Goal: Task Accomplishment & Management: Complete application form

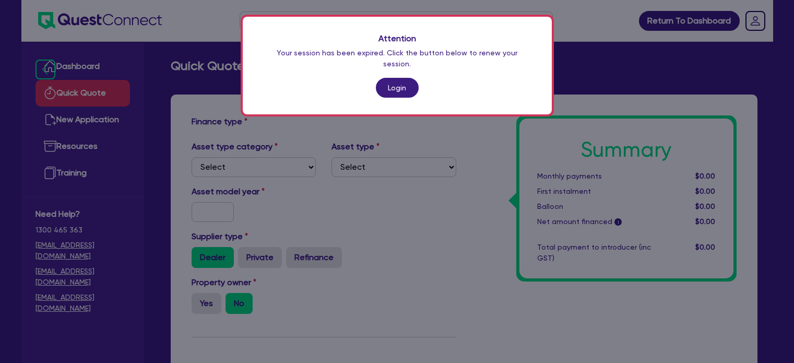
scroll to position [311, 0]
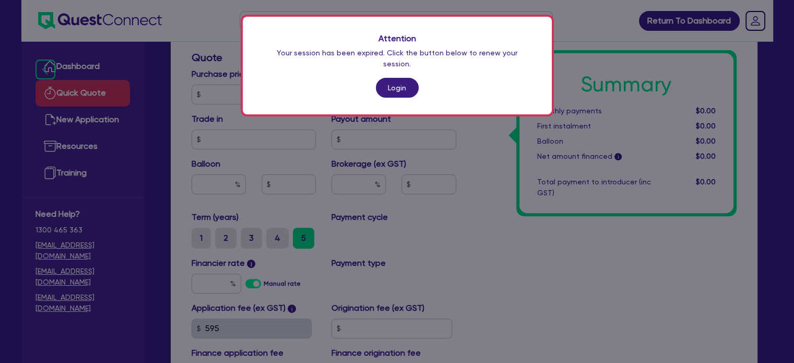
click at [383, 87] on div "Attention Your session has been expired. Click the button below to renew your s…" at bounding box center [397, 66] width 309 height 98
click at [391, 83] on link "Login" at bounding box center [397, 88] width 43 height 20
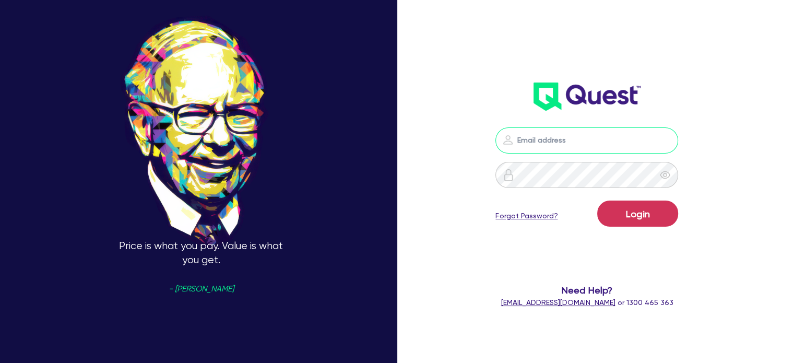
click at [577, 148] on input "email" at bounding box center [586, 140] width 183 height 26
type input "[EMAIL_ADDRESS][PERSON_NAME][DOMAIN_NAME]"
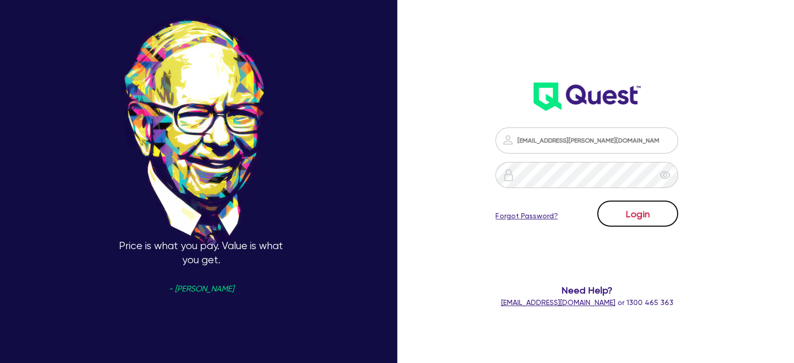
click at [638, 212] on button "Login" at bounding box center [637, 213] width 81 height 26
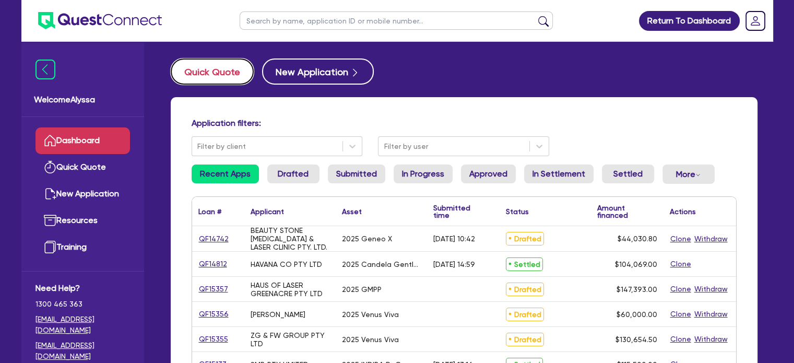
click at [222, 77] on button "Quick Quote" at bounding box center [212, 71] width 83 height 26
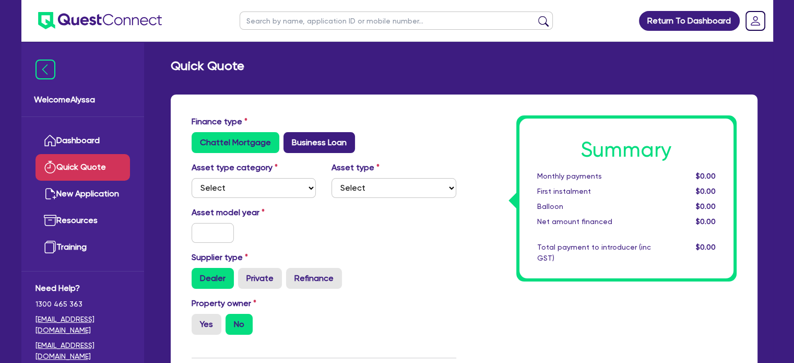
click at [325, 134] on label "Business Loan" at bounding box center [318, 142] width 71 height 21
click at [290, 134] on input "Business Loan" at bounding box center [286, 135] width 7 height 7
radio input "true"
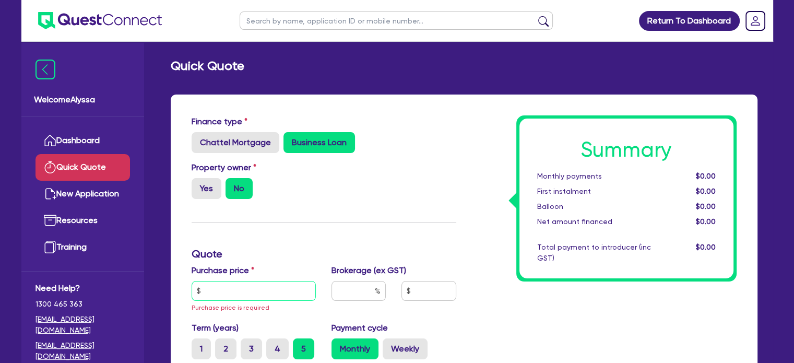
click at [224, 288] on input "text" at bounding box center [254, 291] width 125 height 20
paste input "39,950"
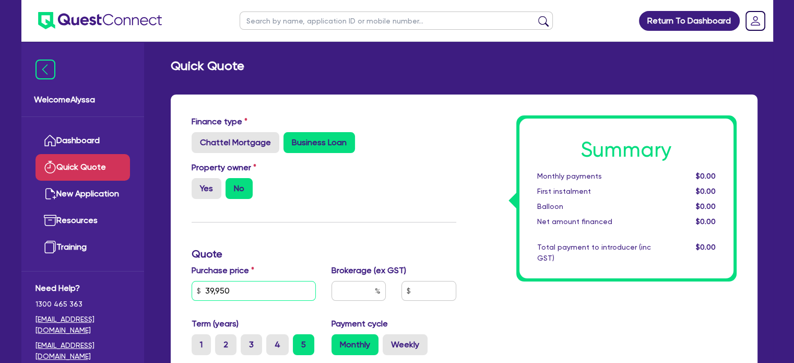
drag, startPoint x: 273, startPoint y: 294, endPoint x: 65, endPoint y: 290, distance: 208.3
click at [65, 290] on div "Welcome Alyssa Dashboard Quick Quote New Application Ref Company Ref Salesperso…" at bounding box center [396, 314] width 751 height 628
type input "43,945"
click at [372, 298] on input "text" at bounding box center [358, 291] width 54 height 20
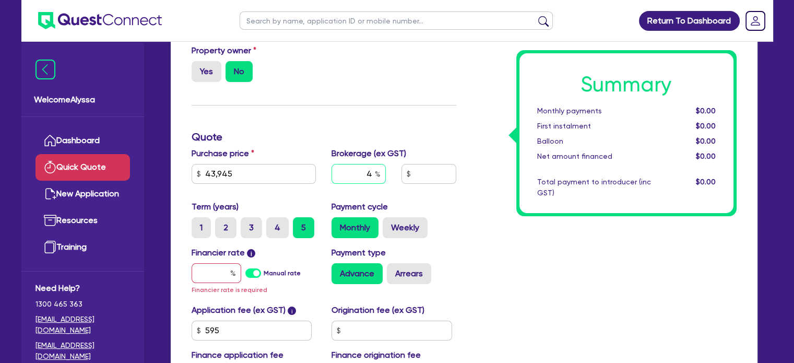
scroll to position [126, 0]
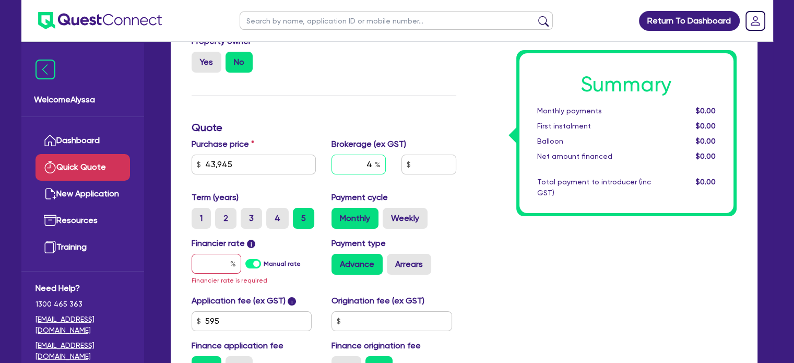
type input "4"
click at [217, 260] on input "text" at bounding box center [217, 264] width 50 height 20
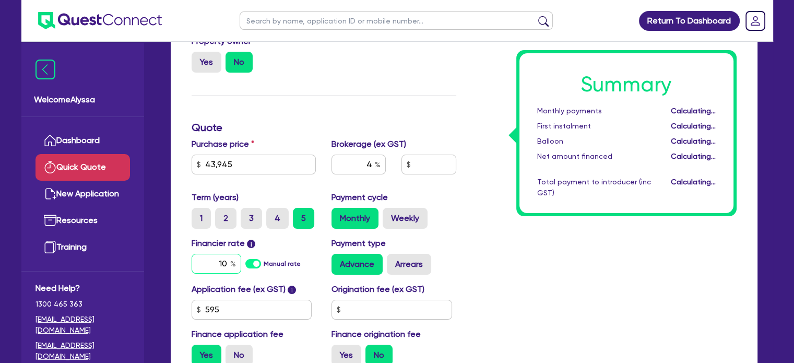
type input "1"
type input "1,783.98"
type input "10.5"
type input "1,783.98"
click at [245, 355] on label "No" at bounding box center [238, 354] width 27 height 21
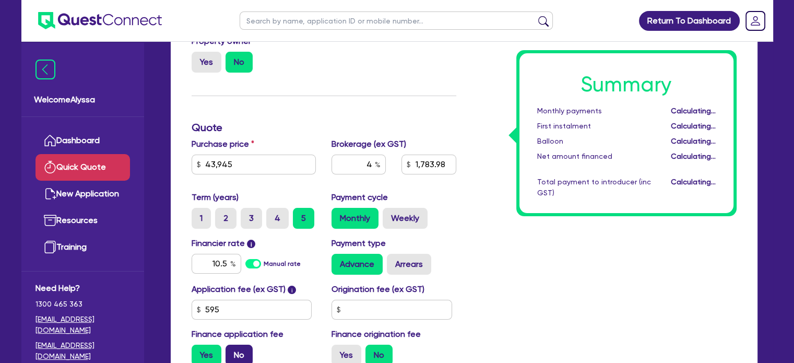
click at [232, 351] on input "No" at bounding box center [228, 347] width 7 height 7
radio input "true"
type input "1,757.8"
click at [559, 257] on div "Summary Monthly payments $977.56 First instalment i $1,632.06 Balloon $0.00 Net…" at bounding box center [604, 181] width 280 height 385
click at [282, 20] on input "text" at bounding box center [396, 20] width 313 height 18
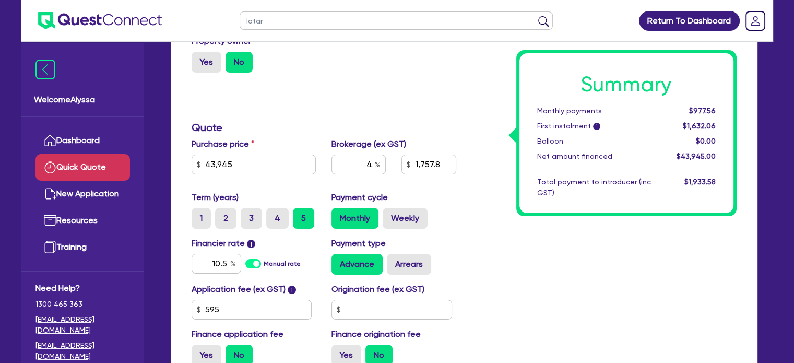
type input "latari"
click button "submit" at bounding box center [543, 23] width 17 height 15
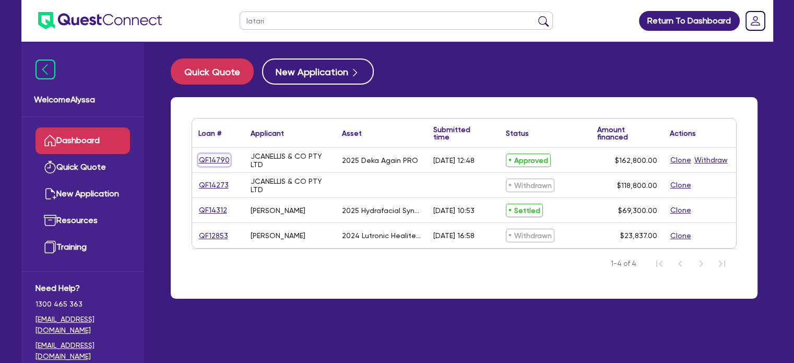
click at [206, 161] on link "QF14790" at bounding box center [214, 160] width 32 height 12
select select "TERTIARY_ASSETS"
select select "BEAUTY_EQUIPMENT"
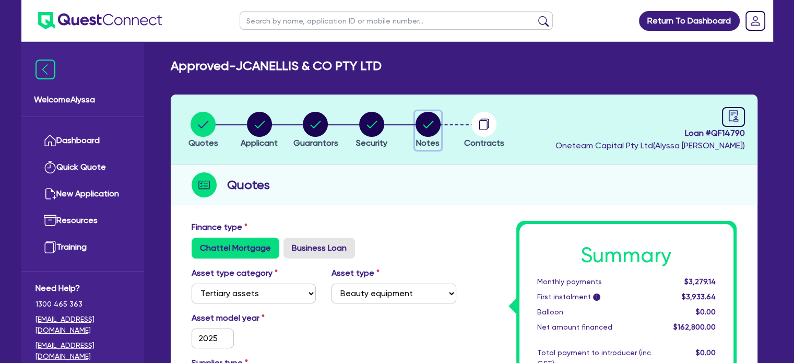
click at [430, 127] on circle "button" at bounding box center [427, 124] width 25 height 25
select select "Other"
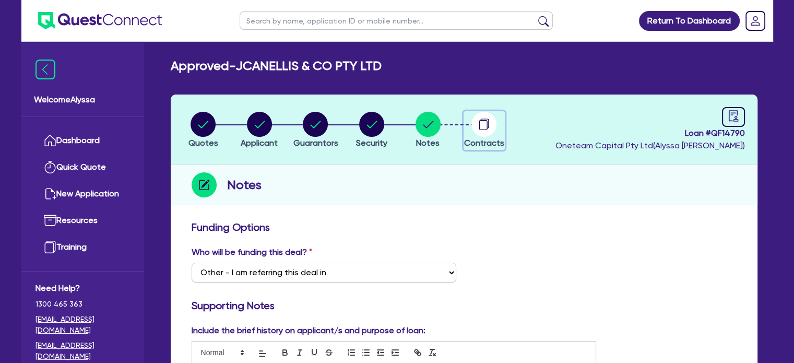
click at [493, 124] on circle "button" at bounding box center [483, 124] width 25 height 25
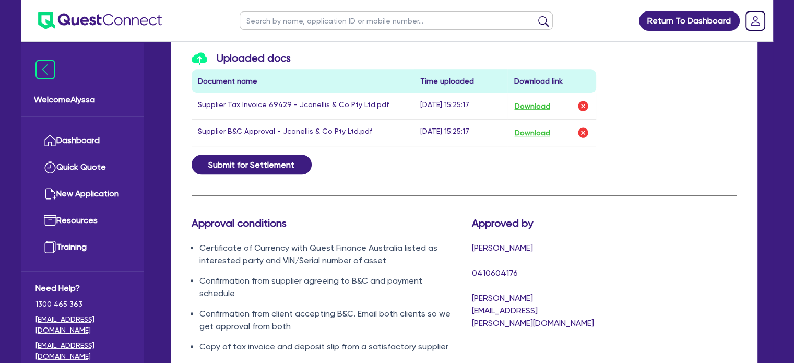
scroll to position [632, 0]
click at [522, 100] on button "Download" at bounding box center [531, 106] width 37 height 14
click at [310, 20] on input "text" at bounding box center [396, 20] width 313 height 18
click at [282, 22] on input "text" at bounding box center [396, 20] width 313 height 18
type input "meagan"
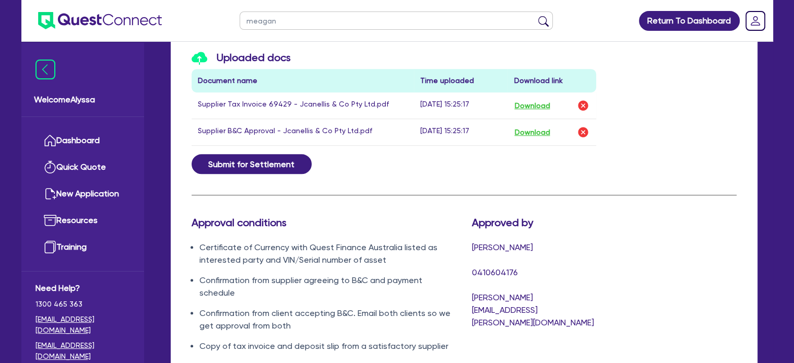
click button "submit" at bounding box center [543, 23] width 17 height 15
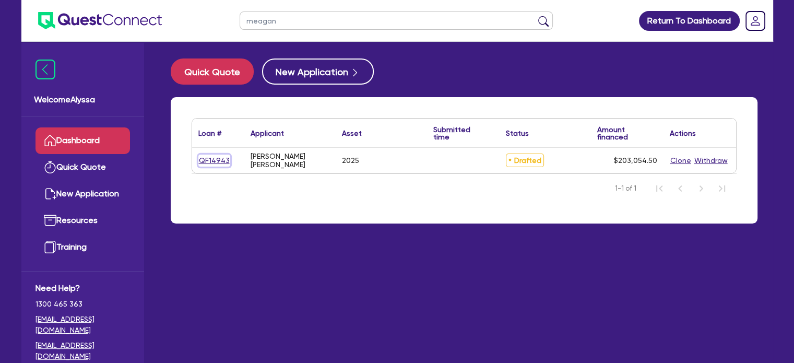
click at [217, 158] on link "QF14943" at bounding box center [214, 160] width 32 height 12
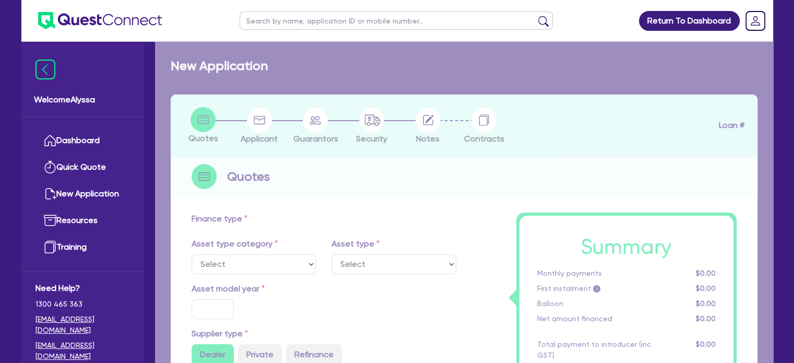
select select "SECONDARY_ASSETS"
type input "2025"
type input "253,000"
type input "50,600"
type input "6"
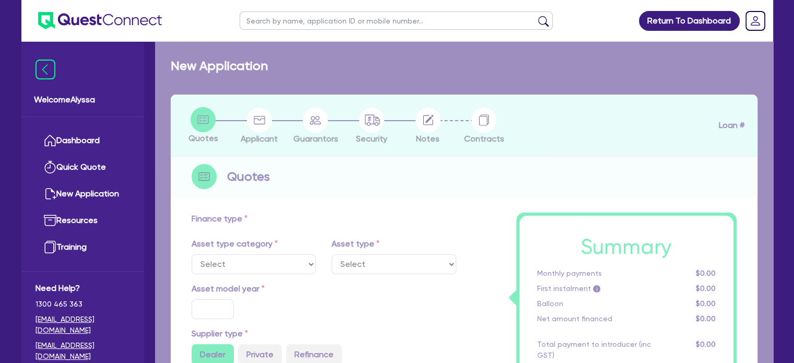
type input "12,183.27"
type input "8.49"
select select "MEDICAL_DENTAL_LABORATORY_EQUIPMENT"
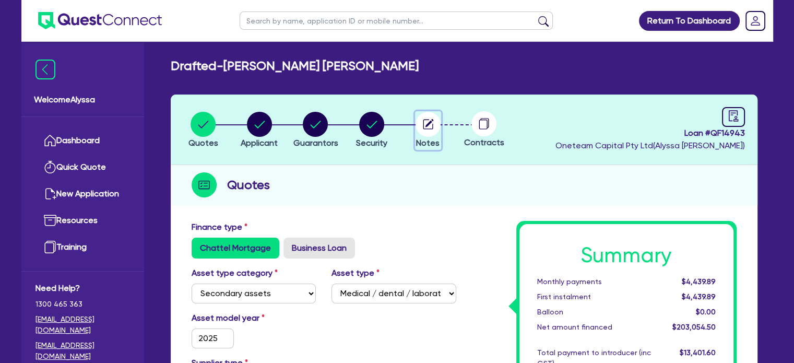
click at [424, 125] on circle "button" at bounding box center [427, 124] width 25 height 25
select select "Other"
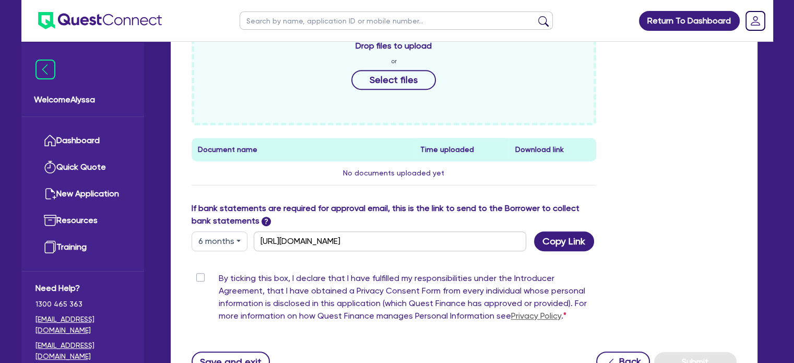
scroll to position [484, 0]
click at [557, 242] on button "Copy Link" at bounding box center [564, 241] width 60 height 20
click at [331, 23] on input "text" at bounding box center [396, 20] width 313 height 18
type input "vander"
click button "submit" at bounding box center [543, 23] width 17 height 15
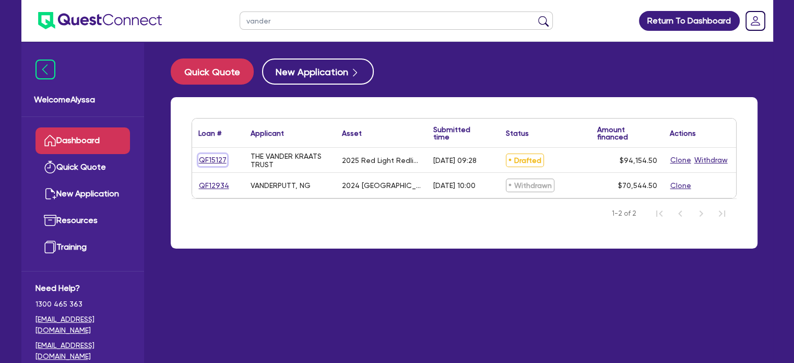
click at [208, 162] on link "QF15127" at bounding box center [212, 160] width 29 height 12
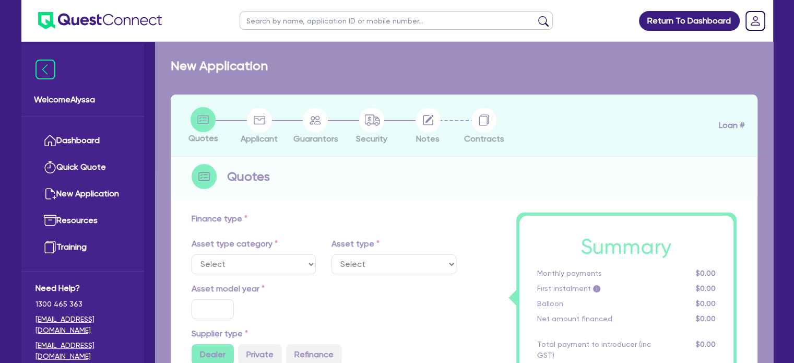
select select "SECONDARY_ASSETS"
type input "2025"
radio input "true"
type input "93,500"
type input "40"
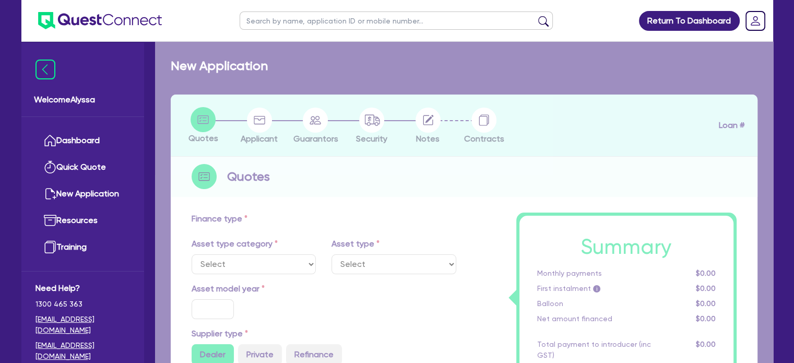
type input "37,400"
type input "3"
type input "2,824.64"
type input "6.45"
select select "MEDICAL_DENTAL_LABORATORY_EQUIPMENT"
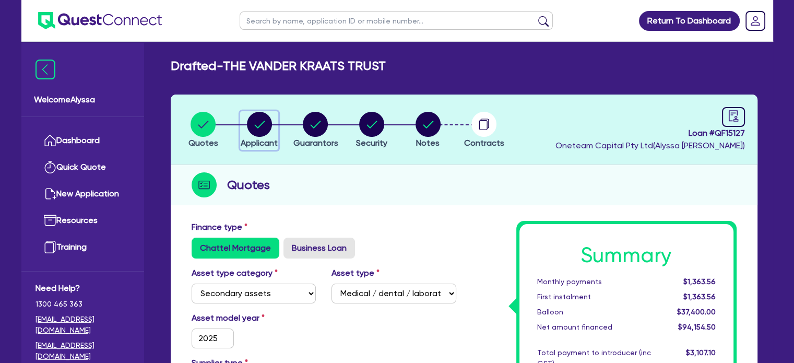
click at [260, 124] on icon "button" at bounding box center [259, 124] width 10 height 7
select select "TRUST"
select select "COMPANY"
select select "HEALTH_BEAUTY"
select select "GENERAL_PRACTICE_MEDICAL_SERVICES"
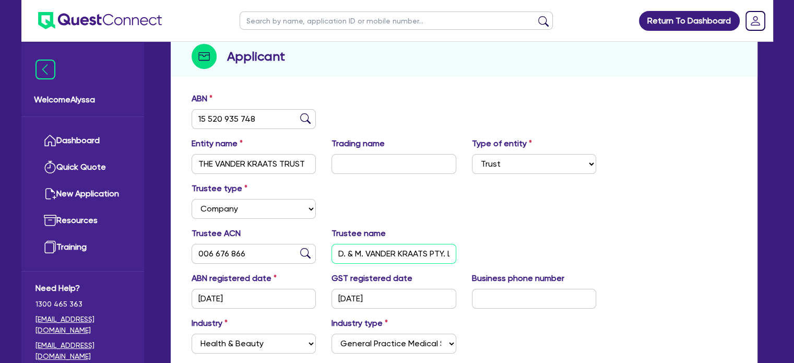
scroll to position [0, 29]
drag, startPoint x: 336, startPoint y: 252, endPoint x: 470, endPoint y: 253, distance: 133.6
click at [470, 253] on div "Trustee ACN 006 676 866 Trustee name D. & M. VANDER KRAATS PTY. LIMITED" at bounding box center [464, 249] width 560 height 45
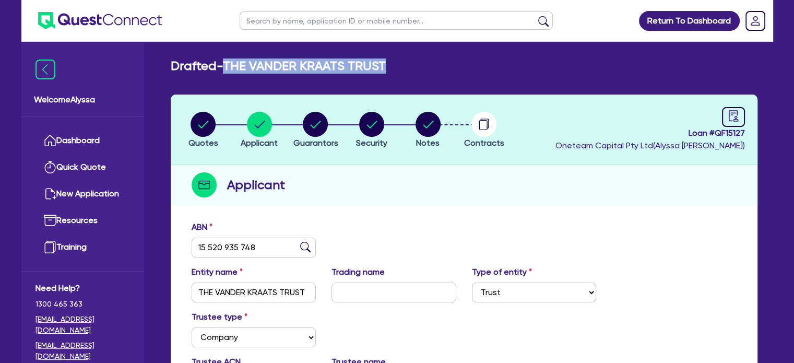
drag, startPoint x: 412, startPoint y: 60, endPoint x: 228, endPoint y: 58, distance: 184.2
click at [228, 58] on div "Drafted - THE VANDER KRAATS TRUST" at bounding box center [464, 65] width 602 height 15
copy h2 "THE VANDER KRAATS TRUST"
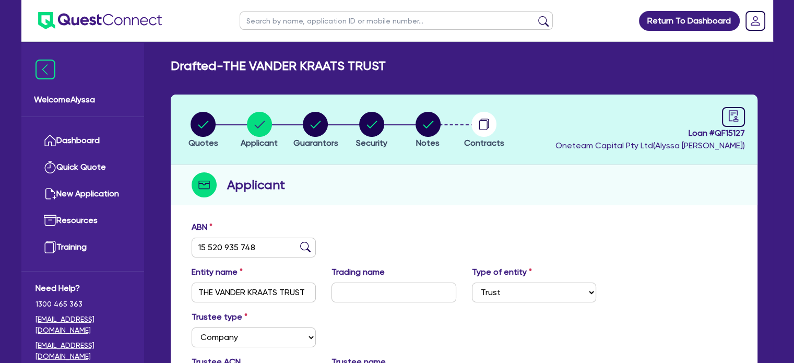
click at [271, 20] on input "text" at bounding box center [396, 20] width 313 height 18
paste input "QF12148"
type input "QF12148"
click button "submit" at bounding box center [543, 23] width 17 height 15
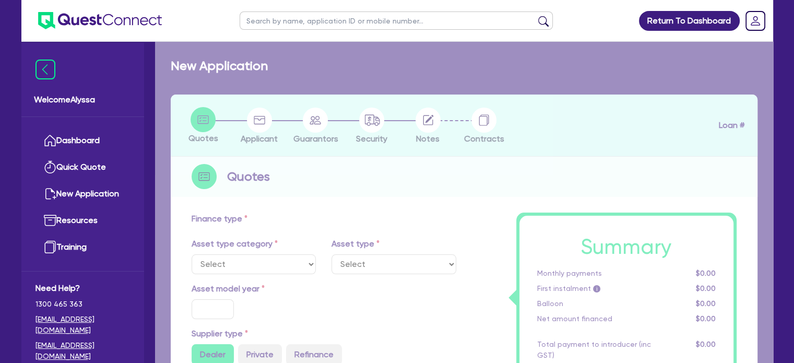
select select "TERTIARY_ASSETS"
type input "2023"
radio input "true"
type input "70,995"
type input "20,000"
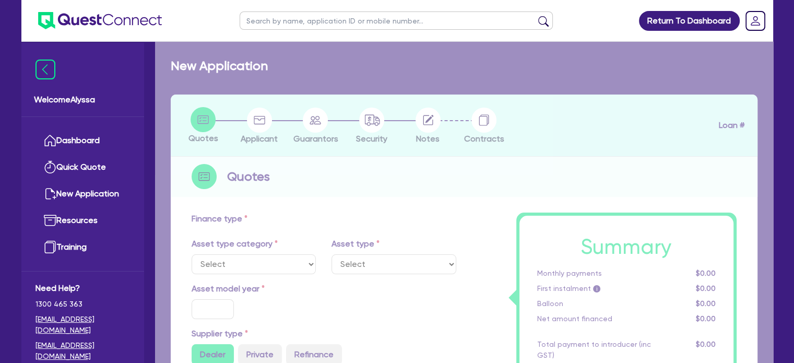
type input "5"
type input "2,620.98"
type input "16.95"
type input "395"
type input "900"
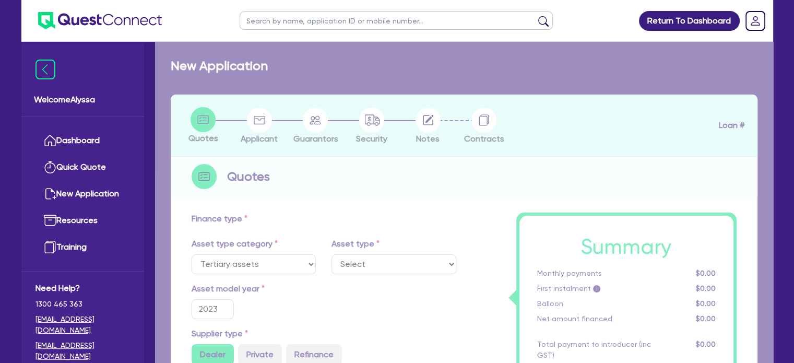
select select "BEAUTY_EQUIPMENT"
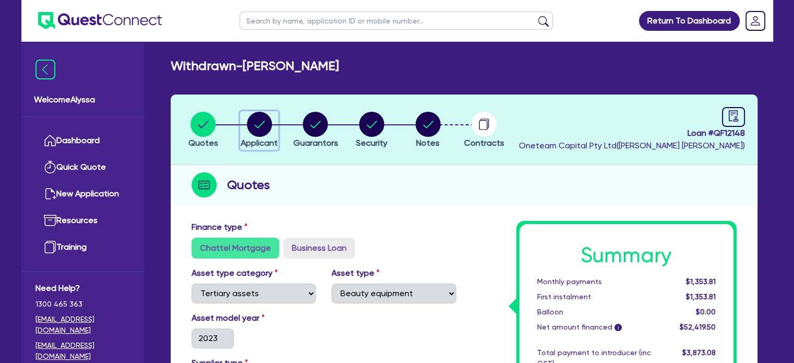
click at [258, 127] on circle "button" at bounding box center [259, 124] width 25 height 25
select select "SOLE_TRADER"
select select "HEALTH_BEAUTY"
select select "OTHER_HEALTH_BEAUTY"
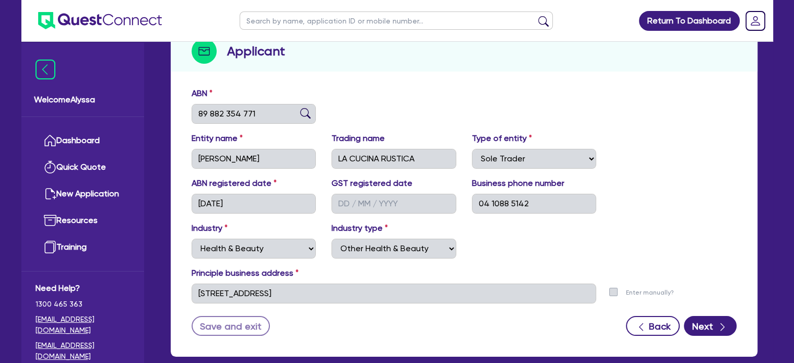
scroll to position [133, 0]
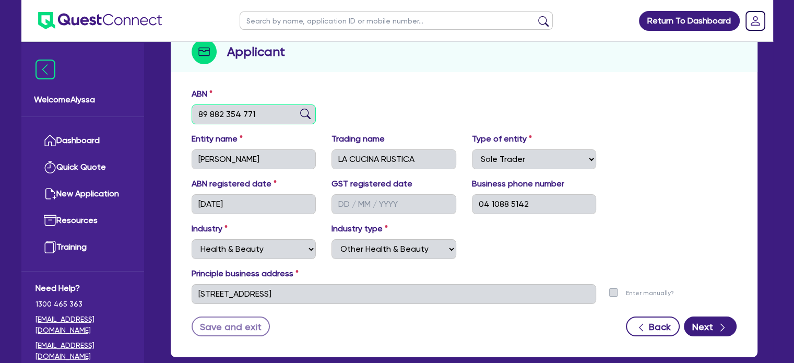
drag, startPoint x: 265, startPoint y: 116, endPoint x: 187, endPoint y: 110, distance: 77.4
click at [187, 110] on div "ABN 89 882 354 771" at bounding box center [254, 106] width 140 height 37
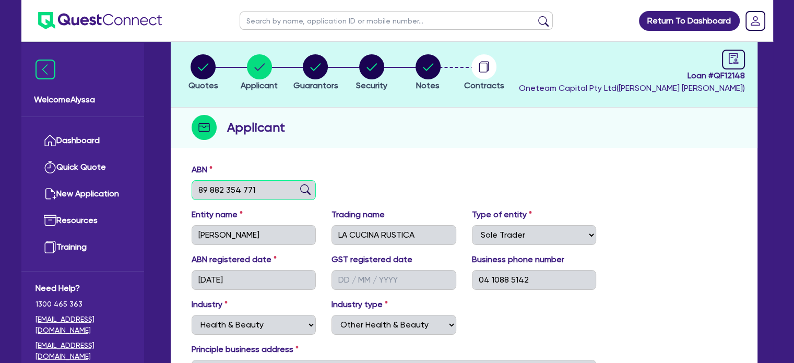
scroll to position [0, 0]
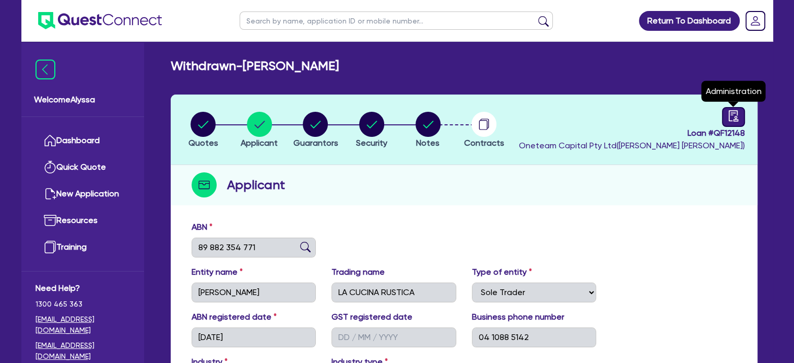
click at [722, 112] on link at bounding box center [733, 117] width 23 height 20
select select "WITHDRAWN_BY_INTRODUCER"
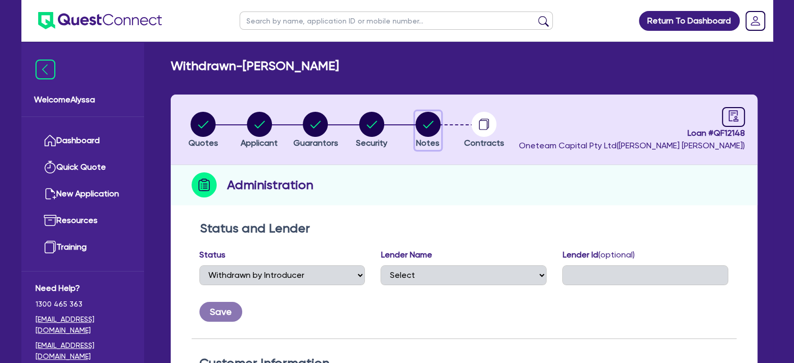
click at [430, 127] on circle "button" at bounding box center [427, 124] width 25 height 25
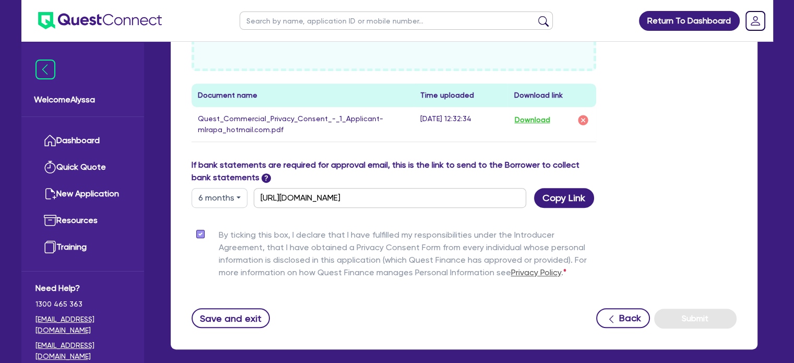
scroll to position [591, 0]
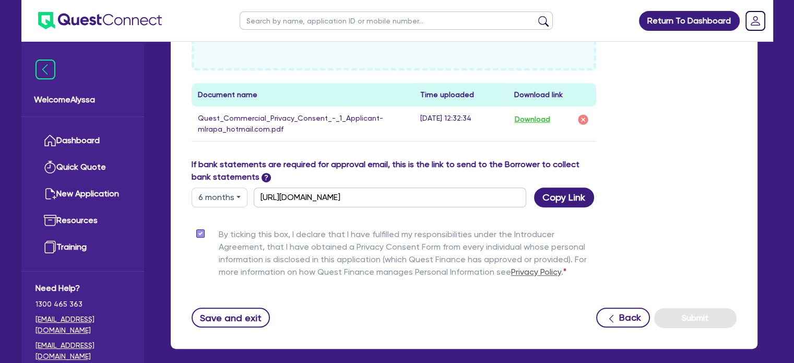
click at [273, 24] on input "text" at bounding box center [396, 20] width 313 height 18
type input "[PERSON_NAME]"
click button "submit" at bounding box center [543, 23] width 17 height 15
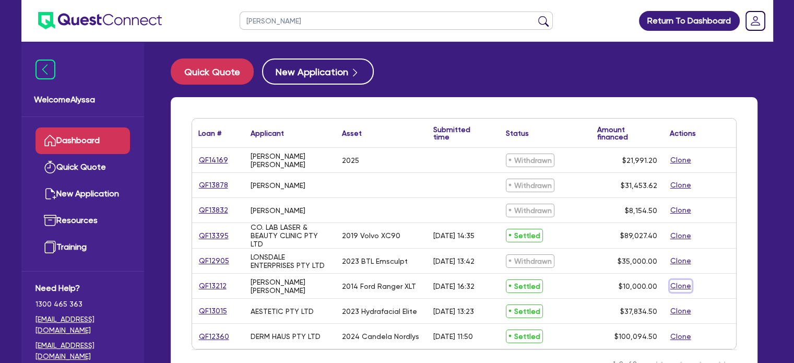
click at [686, 282] on button "Clone" at bounding box center [681, 286] width 22 height 12
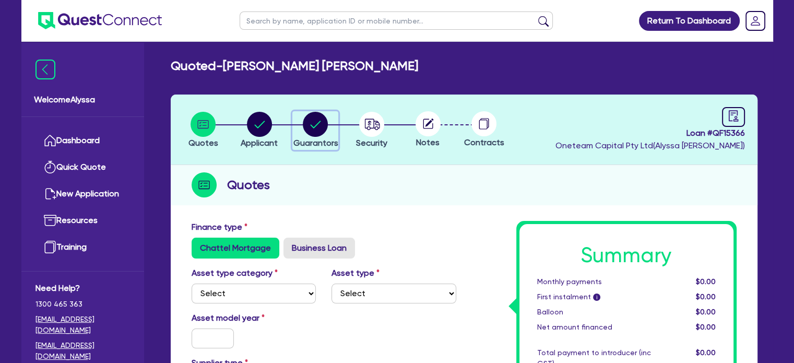
click at [316, 127] on circle "button" at bounding box center [315, 124] width 25 height 25
select select "MISS"
select select "QLD"
select select "MARRIED"
select select "VEHICLE"
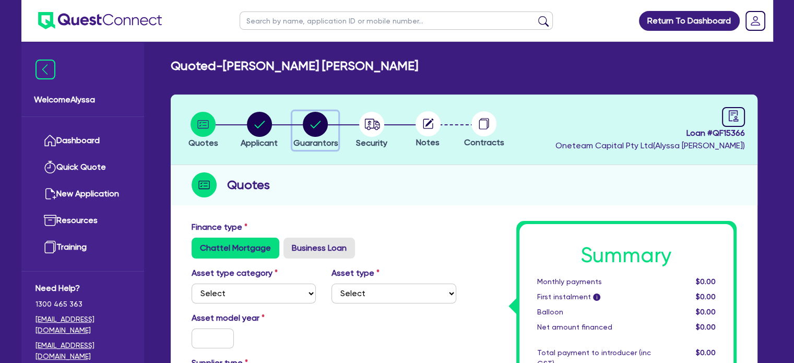
select select "VEHICLE"
select select "CASH"
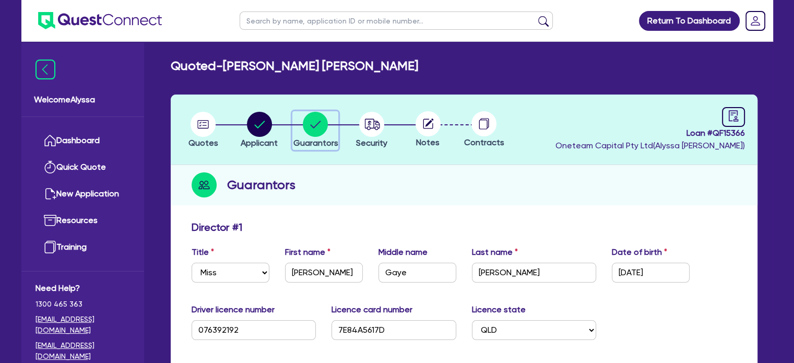
scroll to position [51, 0]
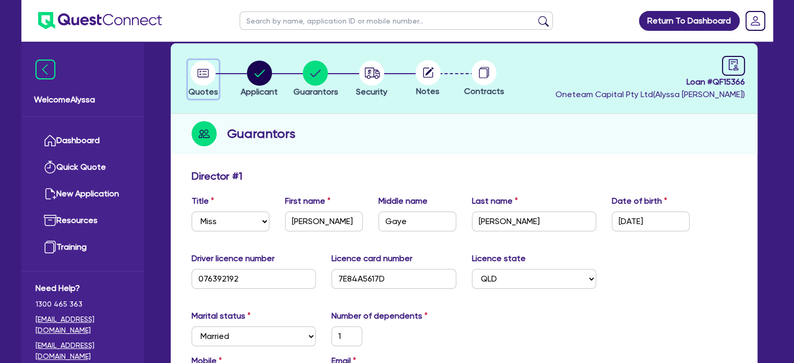
click at [196, 68] on circle "button" at bounding box center [202, 73] width 25 height 25
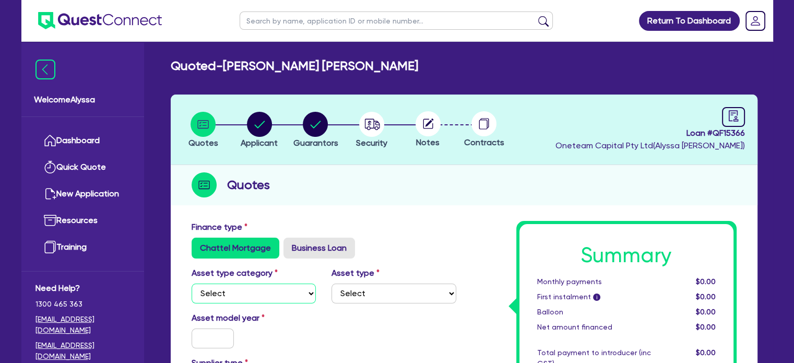
click at [278, 297] on select "Select Cars and light trucks Primary assets Secondary assets Tertiary assets" at bounding box center [254, 293] width 125 height 20
select select "TERTIARY_ASSETS"
click at [192, 283] on select "Select Cars and light trucks Primary assets Secondary assets Tertiary assets" at bounding box center [254, 293] width 125 height 20
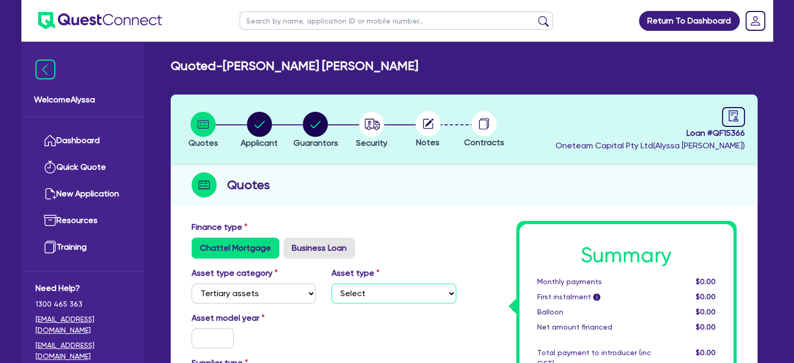
click at [358, 297] on select "Select Beauty equipment IT equipment IT software Watercraft Other" at bounding box center [393, 293] width 125 height 20
select select "BEAUTY_EQUIPMENT"
click at [331, 283] on select "Select Beauty equipment IT equipment IT software Watercraft Other" at bounding box center [393, 293] width 125 height 20
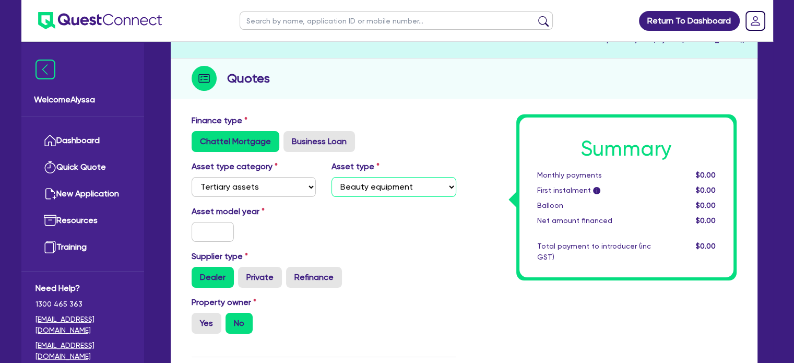
scroll to position [113, 0]
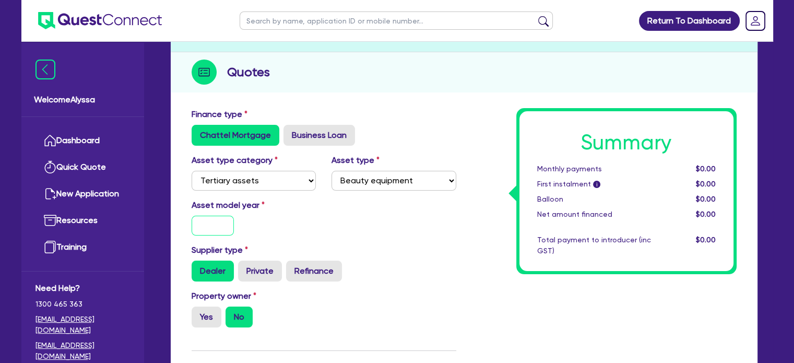
click at [221, 224] on input "text" at bounding box center [213, 226] width 43 height 20
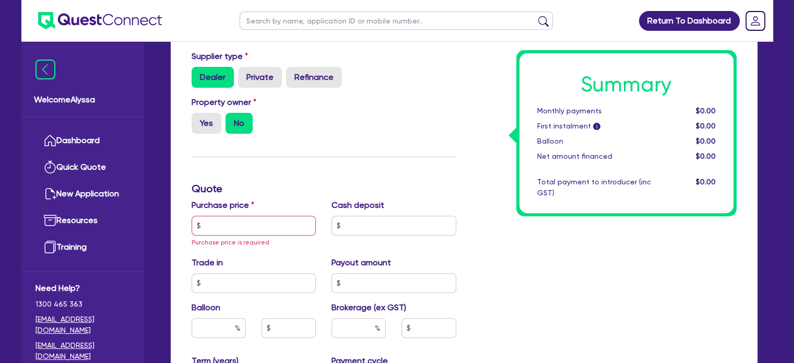
scroll to position [307, 0]
type input "2025"
click at [218, 221] on input "text" at bounding box center [254, 225] width 125 height 20
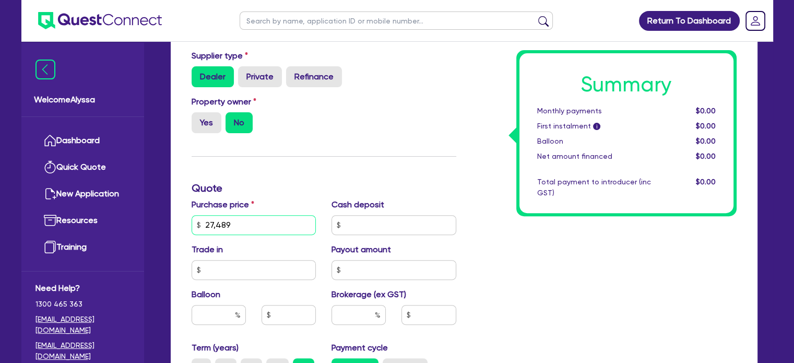
type input "27,489"
click at [362, 224] on input "text" at bounding box center [393, 225] width 125 height 20
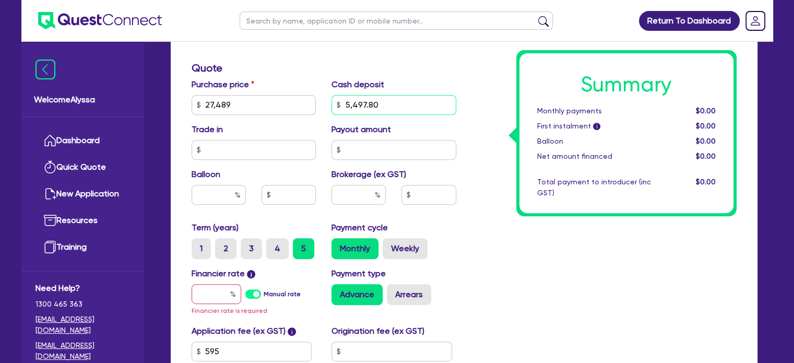
scroll to position [429, 0]
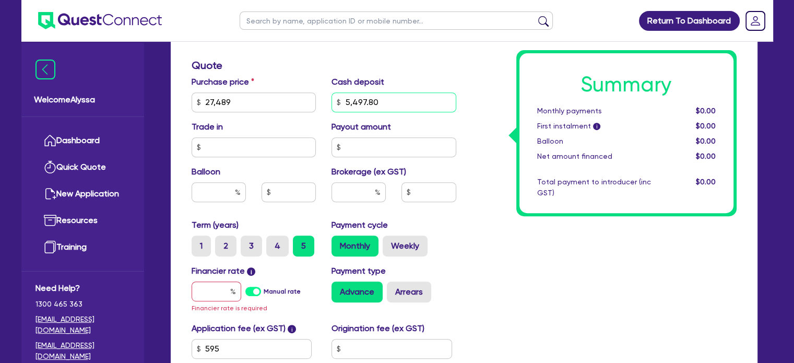
type input "5,497.80"
click at [359, 190] on input "text" at bounding box center [358, 192] width 54 height 20
type input "4"
click at [353, 340] on input "text" at bounding box center [391, 349] width 121 height 20
type input "600"
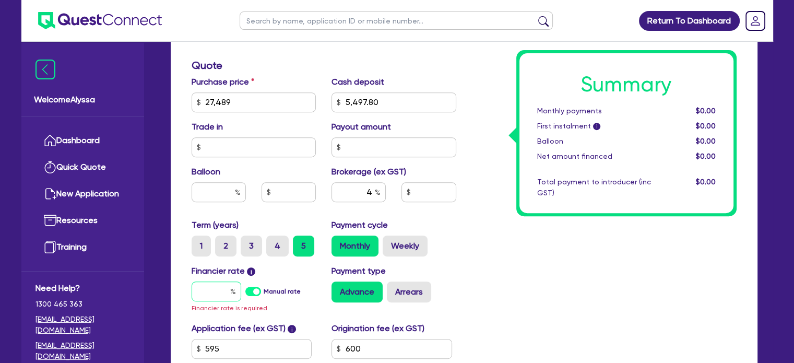
click at [227, 288] on input "text" at bounding box center [217, 291] width 50 height 20
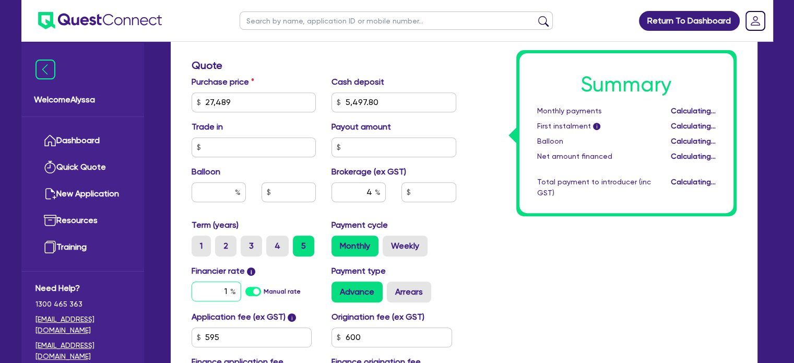
type input "1"
type input "879.65"
type input "10.45"
click at [530, 285] on div "Summary Monthly payments $392.13 First instalment i $1,706.63 Balloon $0.00 Net…" at bounding box center [604, 96] width 280 height 610
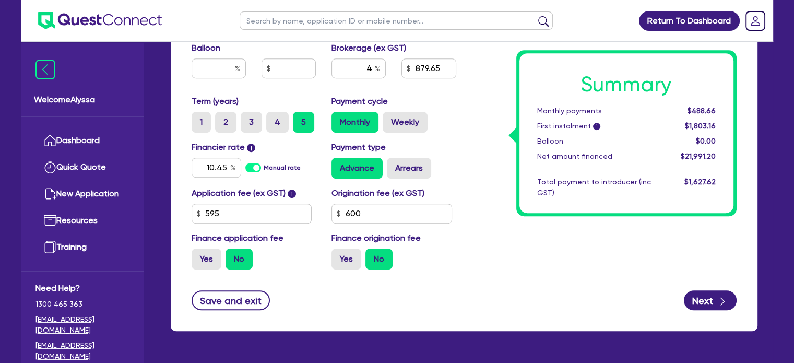
scroll to position [584, 0]
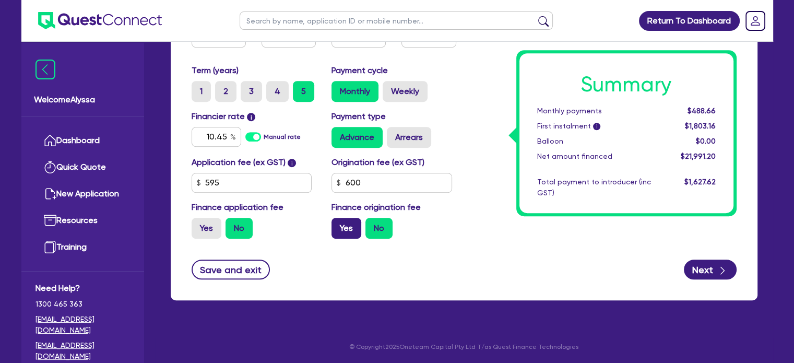
click at [339, 229] on label "Yes" at bounding box center [346, 228] width 30 height 21
click at [338, 224] on input "Yes" at bounding box center [334, 221] width 7 height 7
radio input "true"
type input "906.05"
click at [200, 225] on label "Yes" at bounding box center [207, 228] width 30 height 21
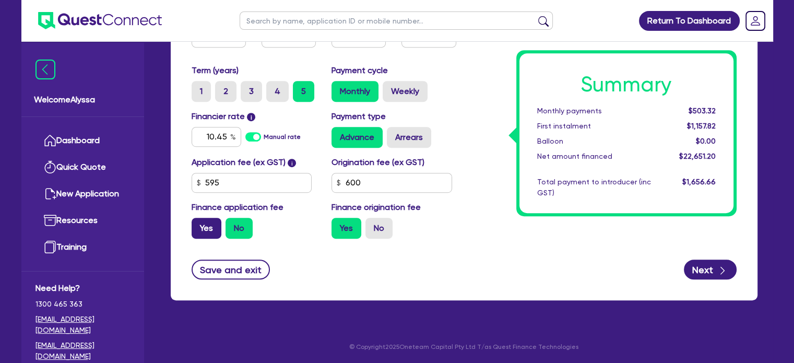
click at [198, 224] on input "Yes" at bounding box center [195, 221] width 7 height 7
radio input "true"
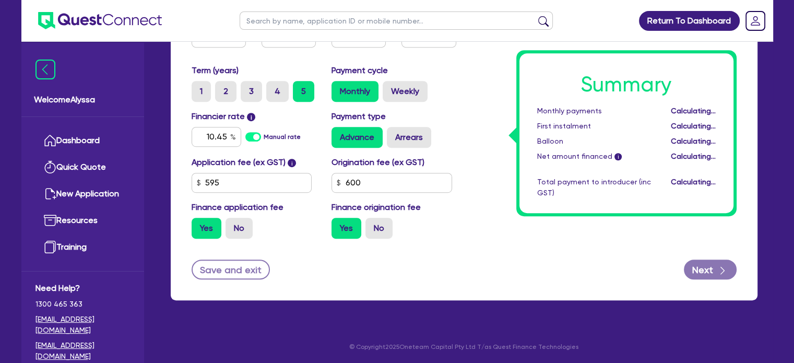
type input "932.23"
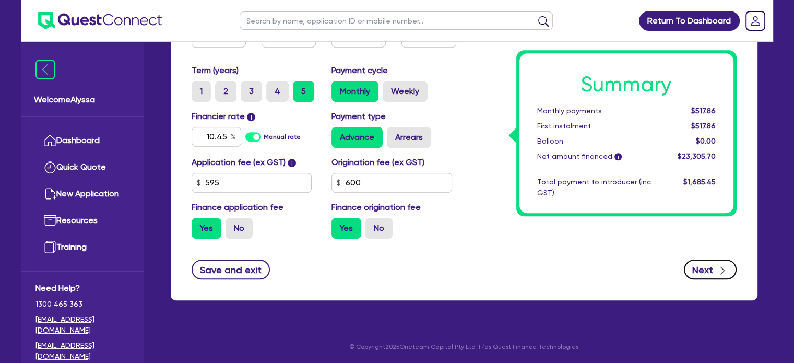
click at [710, 269] on button "Next" at bounding box center [710, 269] width 53 height 20
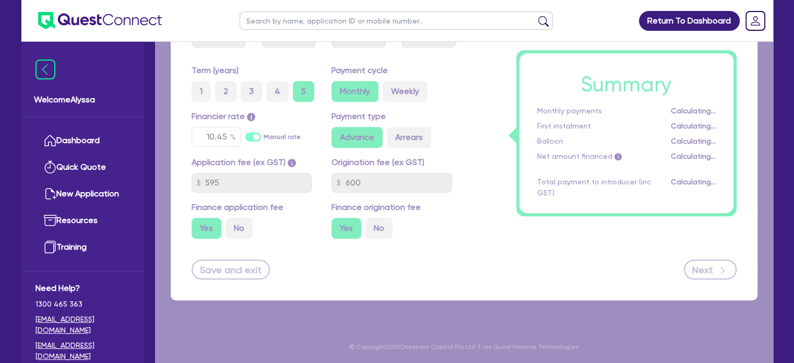
select select "SOLE_TRADER"
select select "HEALTH_BEAUTY"
select select "HAIR_BEAUTY_SALONS"
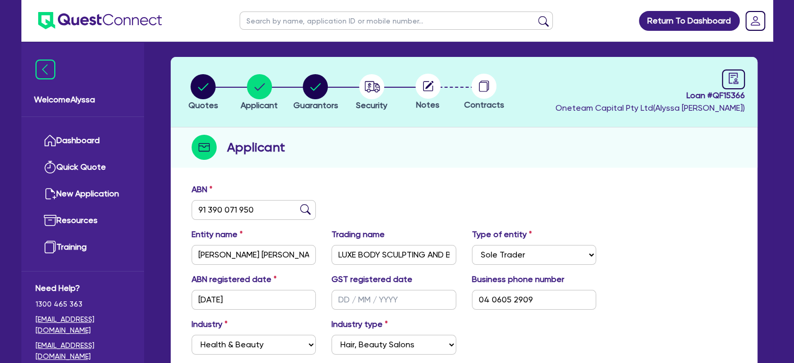
scroll to position [39, 0]
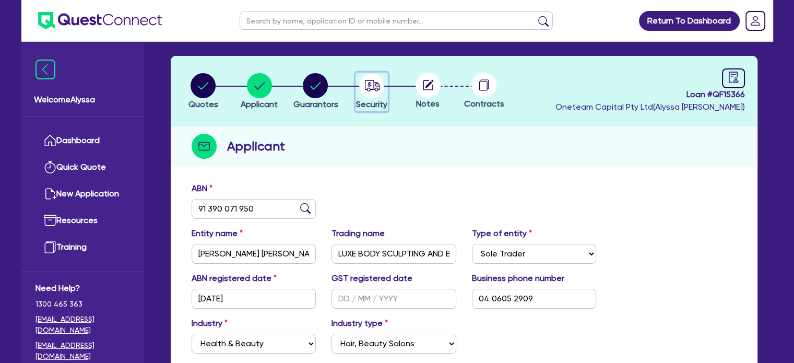
click at [383, 83] on circle "button" at bounding box center [371, 85] width 25 height 25
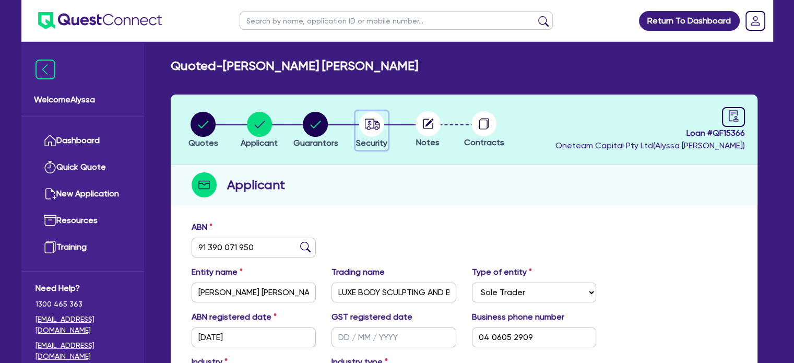
select select "TERTIARY_ASSETS"
select select "BEAUTY_EQUIPMENT"
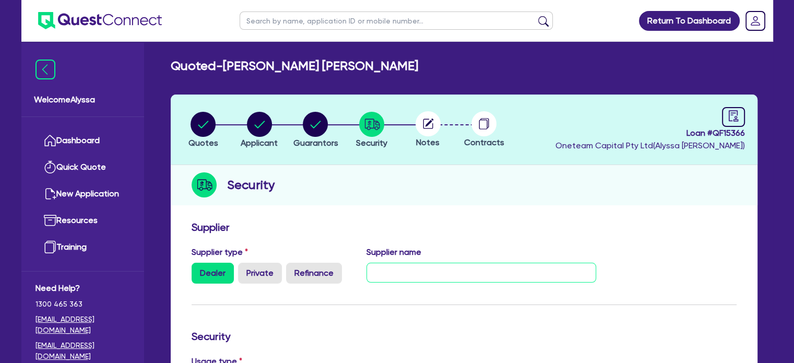
click at [380, 269] on input "text" at bounding box center [481, 272] width 230 height 20
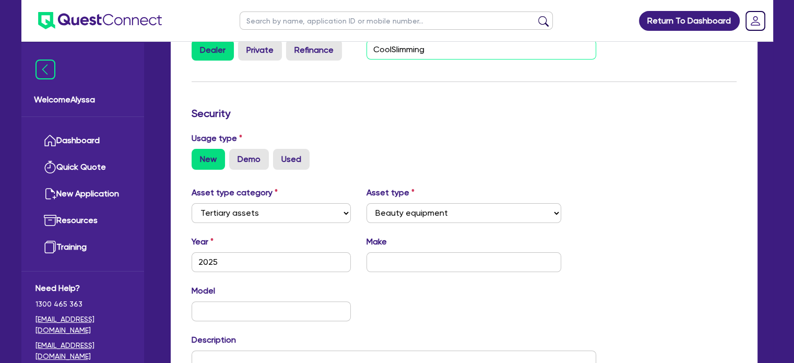
scroll to position [223, 0]
type input "CoolSlimming"
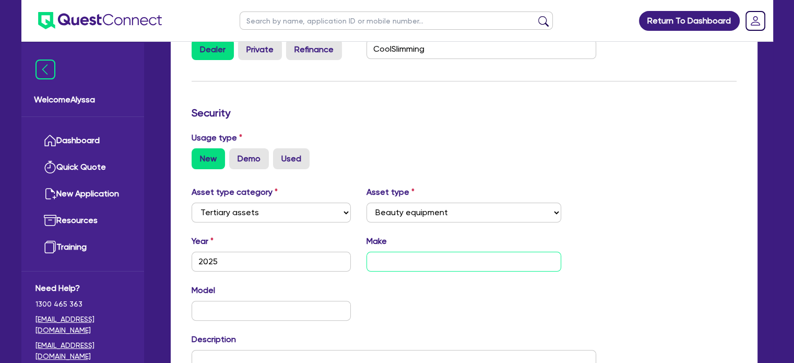
click at [391, 261] on input "text" at bounding box center [463, 262] width 195 height 20
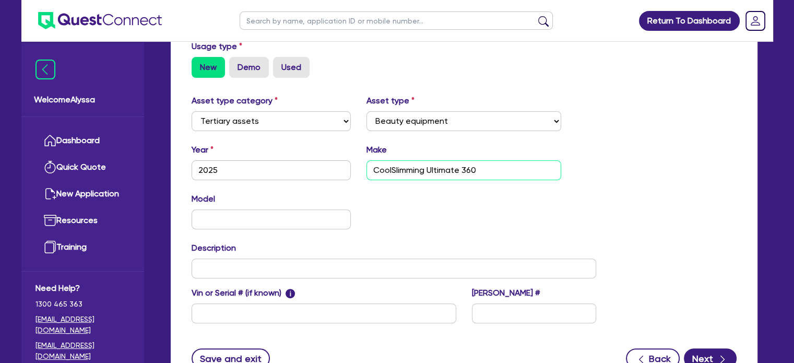
scroll to position [315, 0]
type input "CoolSlimming Ultimate 360"
click at [720, 356] on icon "button" at bounding box center [722, 358] width 10 height 10
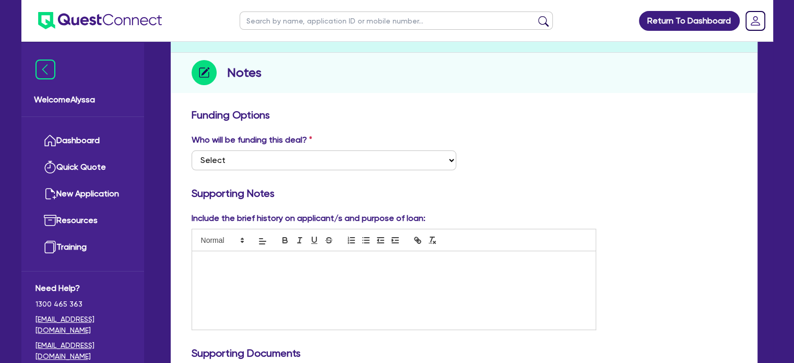
scroll to position [135, 0]
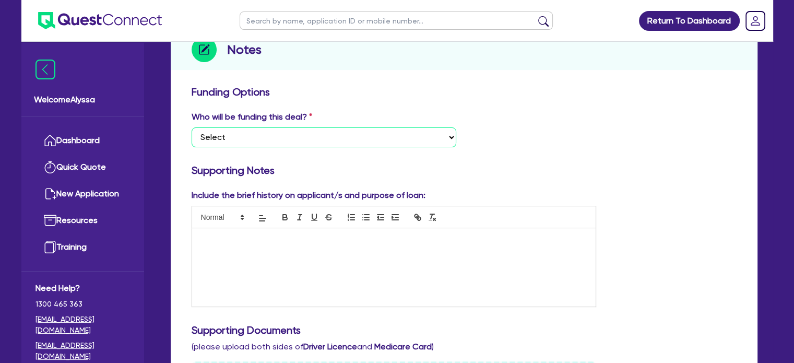
click at [348, 133] on select "Select I want Quest to fund 100% I will fund 100% I will co-fund with Quest Oth…" at bounding box center [324, 137] width 265 height 20
select select "Other"
click at [192, 127] on select "Select I want Quest to fund 100% I will fund 100% I will co-fund with Quest Oth…" at bounding box center [324, 137] width 265 height 20
click at [313, 260] on div at bounding box center [394, 267] width 404 height 78
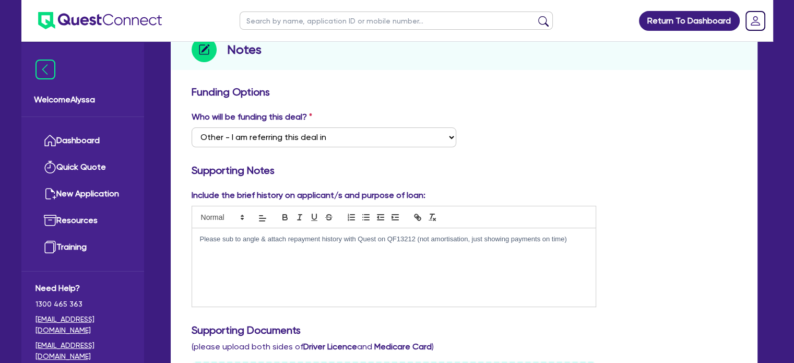
scroll to position [1, 0]
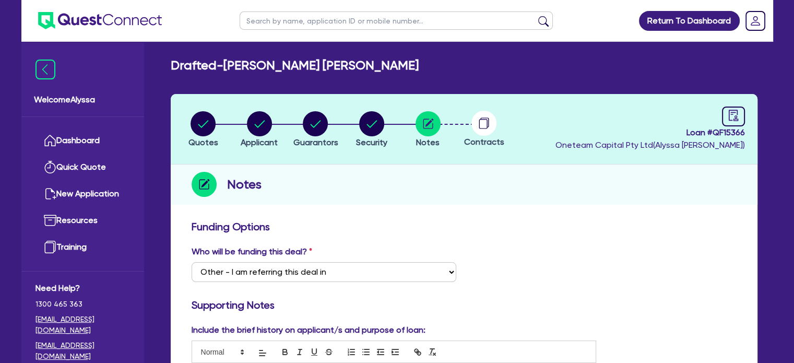
click at [720, 112] on div "Loan # QF15366 Oneteam Capital Pty Ltd ( [PERSON_NAME] )" at bounding box center [649, 128] width 189 height 45
click at [726, 114] on link at bounding box center [733, 116] width 23 height 20
select select "DRAFTED_NEW"
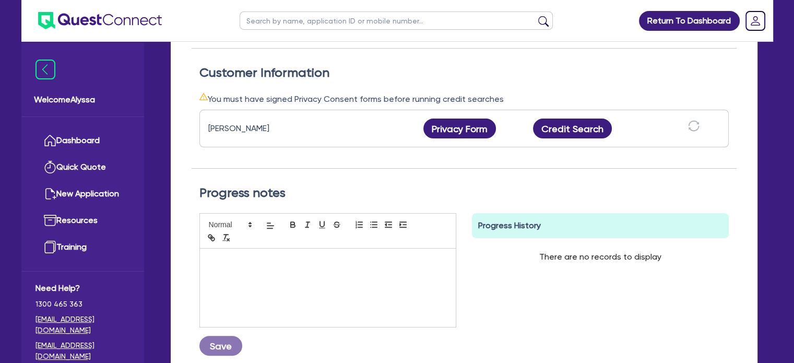
scroll to position [311, 0]
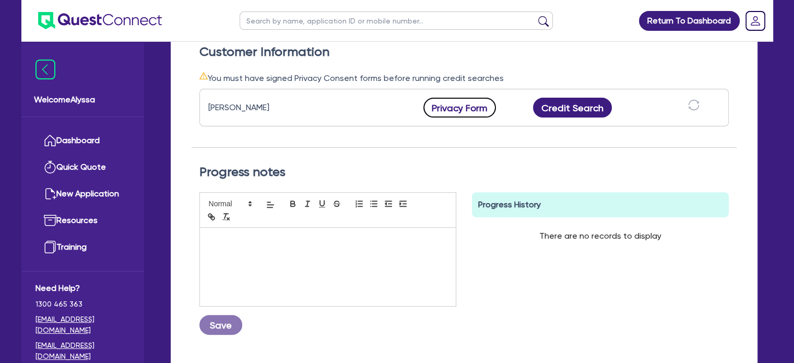
click at [457, 102] on button "Privacy Form" at bounding box center [459, 108] width 73 height 20
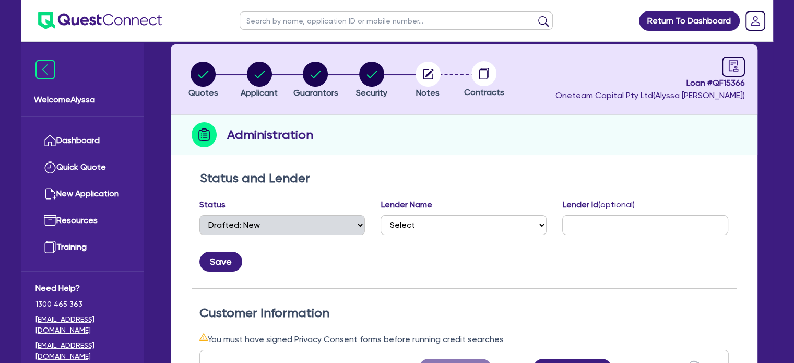
scroll to position [50, 0]
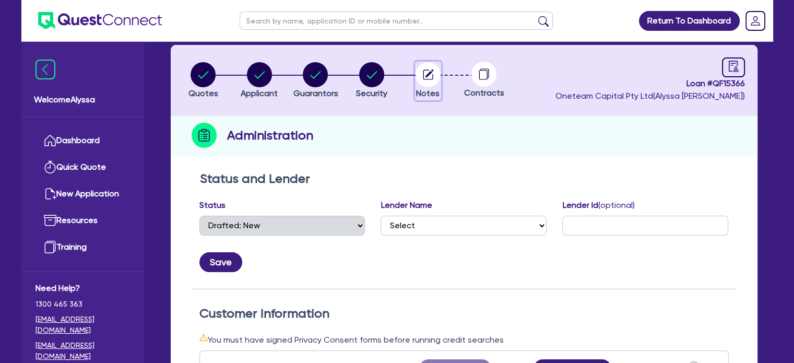
click at [433, 76] on circle "button" at bounding box center [427, 74] width 25 height 25
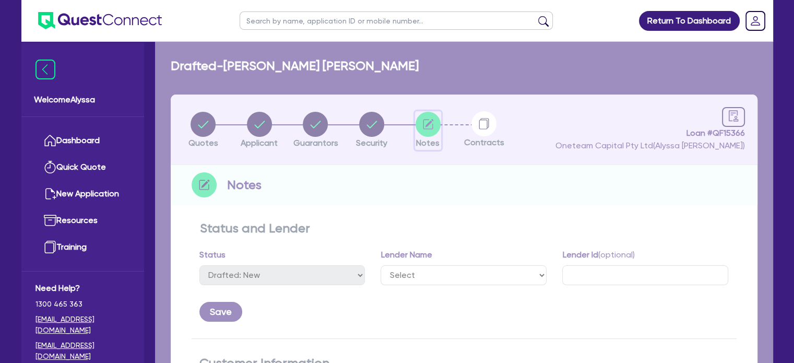
select select "Other"
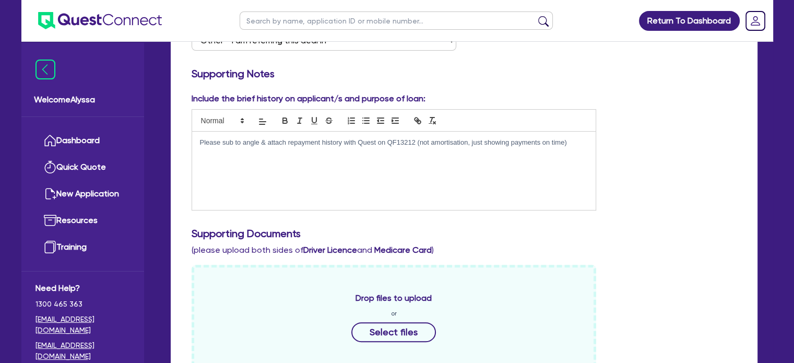
scroll to position [233, 0]
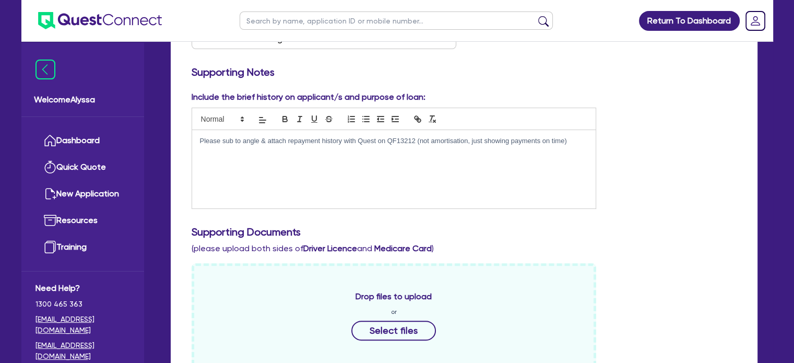
click at [227, 164] on div "Please sub to angle & attach repayment history with Quest on QF13212 (not amort…" at bounding box center [394, 169] width 404 height 78
click at [440, 149] on p at bounding box center [394, 150] width 388 height 9
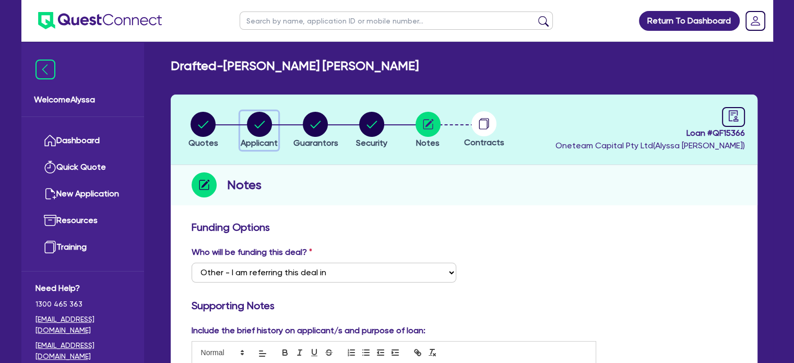
click at [265, 118] on circle "button" at bounding box center [259, 124] width 25 height 25
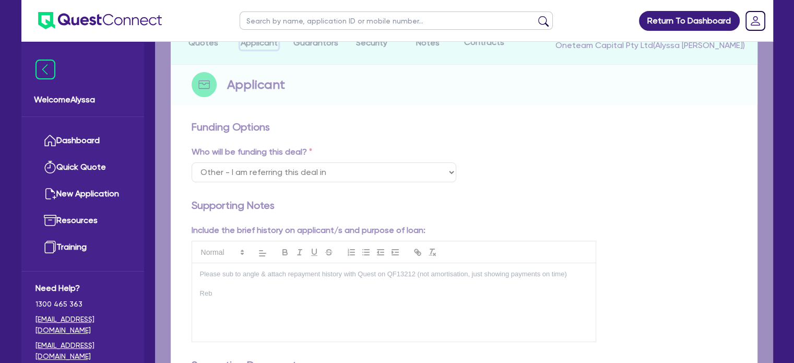
select select "SOLE_TRADER"
select select "HEALTH_BEAUTY"
select select "HAIR_BEAUTY_SALONS"
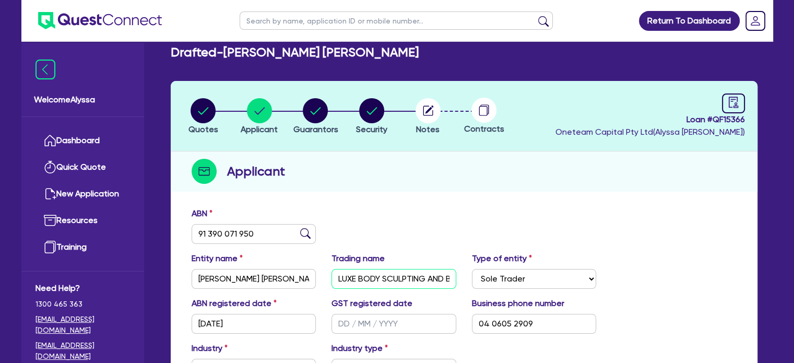
scroll to position [0, 29]
drag, startPoint x: 337, startPoint y: 276, endPoint x: 496, endPoint y: 270, distance: 159.3
click at [496, 270] on div "Entity name [PERSON_NAME] [PERSON_NAME] Trading name LUXE BODY SCULPTING AND BE…" at bounding box center [464, 274] width 560 height 45
click at [426, 120] on circle "button" at bounding box center [427, 110] width 25 height 25
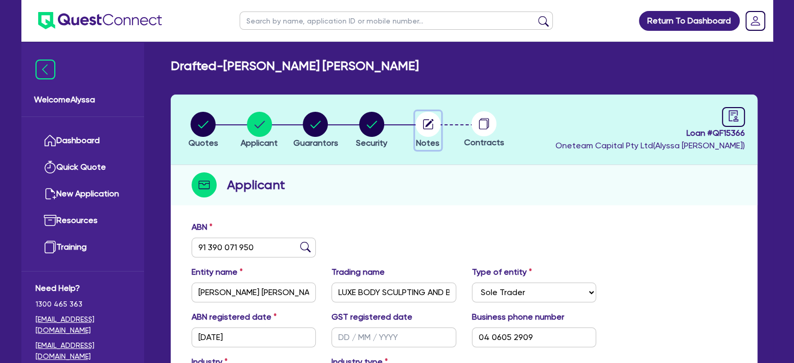
select select "Other"
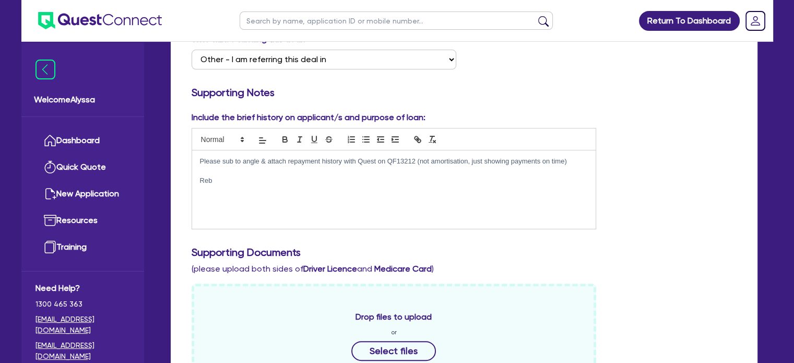
scroll to position [213, 0]
click at [258, 200] on div "Please sub to angle & attach repayment history with Quest on QF13212 (not amort…" at bounding box center [394, 189] width 404 height 78
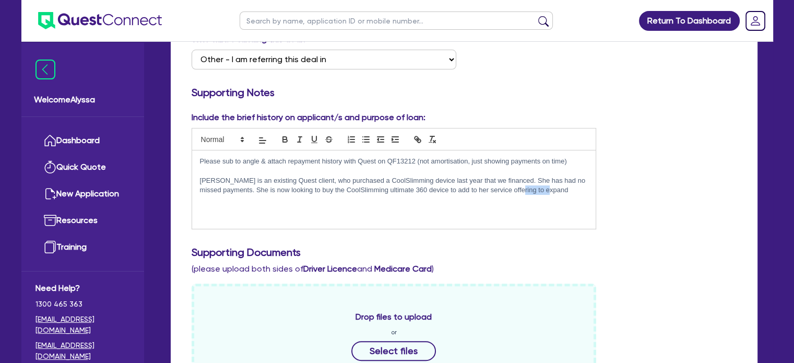
drag, startPoint x: 564, startPoint y: 194, endPoint x: 516, endPoint y: 186, distance: 48.6
click at [516, 186] on p "[PERSON_NAME] is an existing Quest client, who purchased a CoolSlimming device …" at bounding box center [394, 185] width 388 height 19
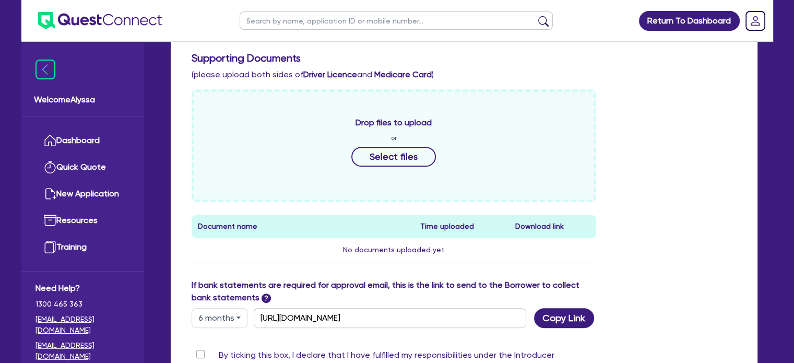
scroll to position [468, 0]
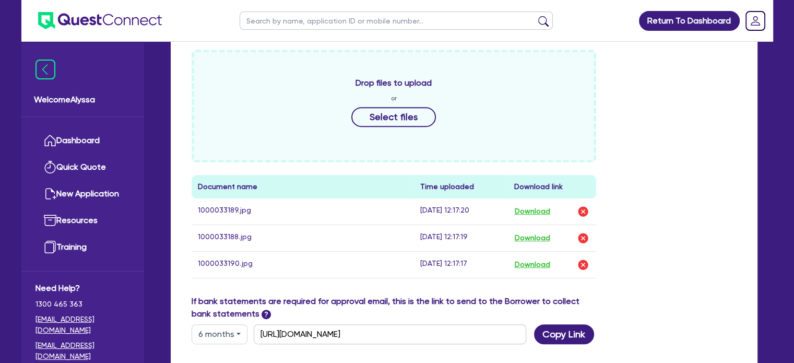
click at [646, 316] on div "If bank statements are required for approval email, this is the link to send to…" at bounding box center [464, 319] width 560 height 49
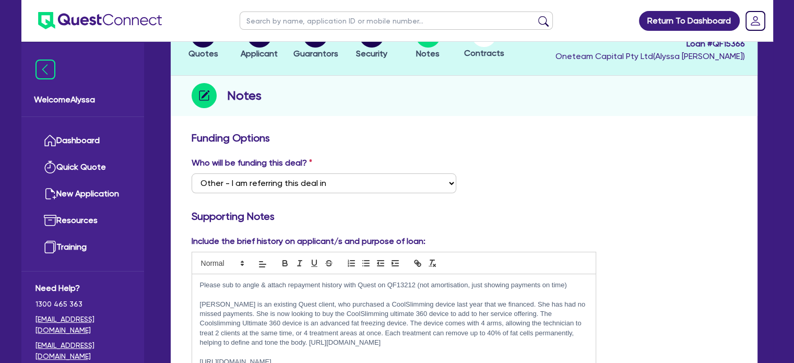
scroll to position [0, 0]
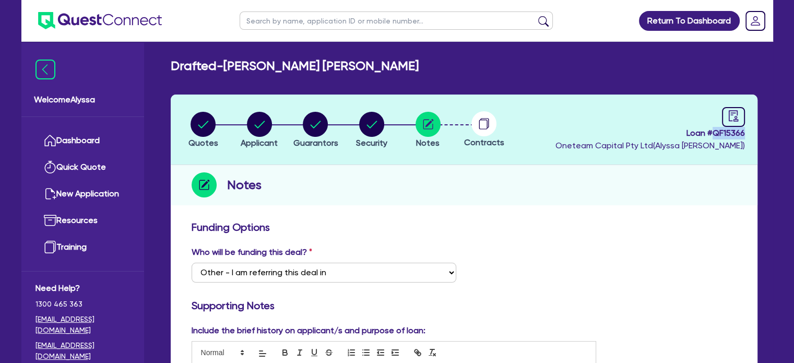
drag, startPoint x: 749, startPoint y: 131, endPoint x: 712, endPoint y: 132, distance: 37.6
click at [712, 132] on header "Quotes Applicant [GEOGRAPHIC_DATA] Security Notes Contracts Loan # QF15366 Onet…" at bounding box center [464, 129] width 587 height 70
copy span "QF15366"
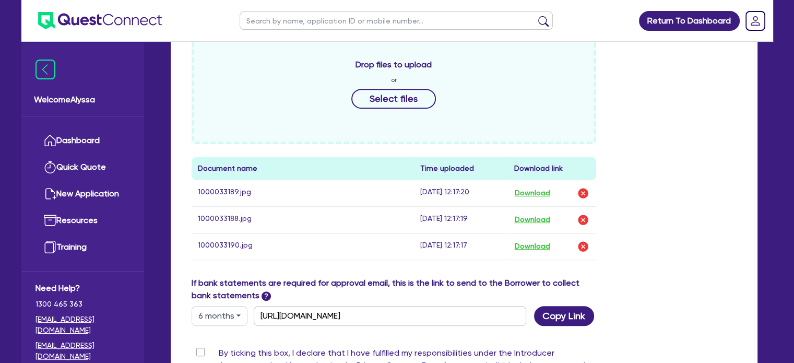
scroll to position [651, 0]
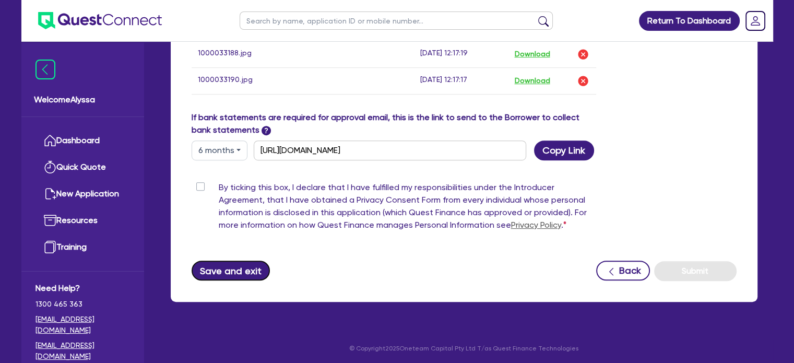
click at [230, 273] on button "Save and exit" at bounding box center [231, 270] width 79 height 20
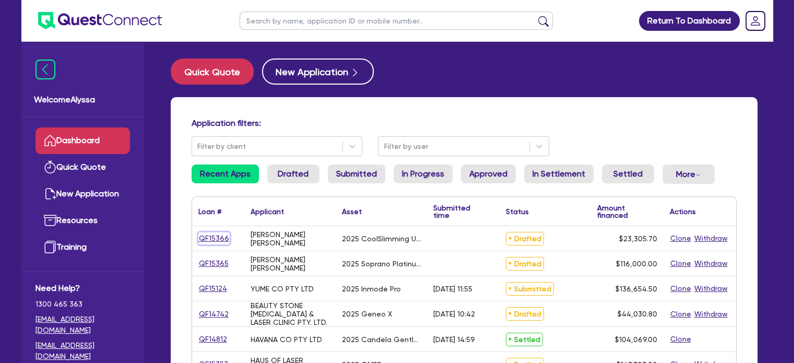
click at [206, 241] on link "QF15366" at bounding box center [213, 238] width 31 height 12
select select "TERTIARY_ASSETS"
select select "BEAUTY_EQUIPMENT"
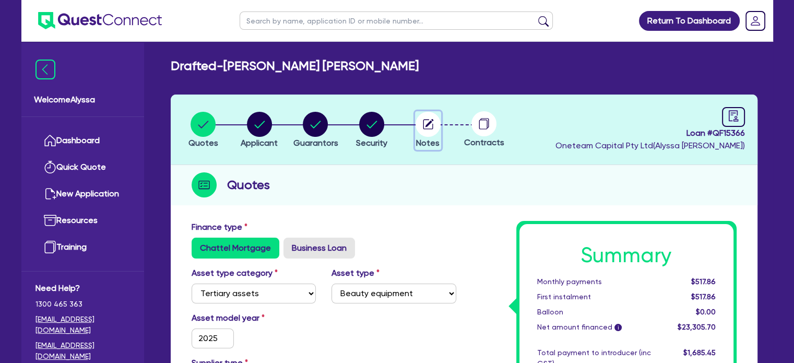
click at [432, 131] on circle "button" at bounding box center [427, 124] width 25 height 25
select select "Other"
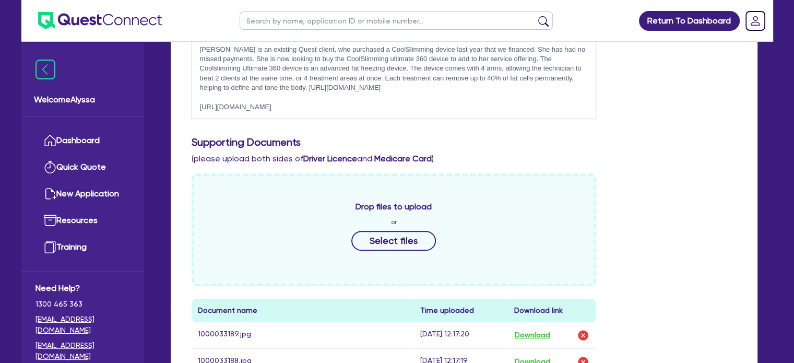
scroll to position [651, 0]
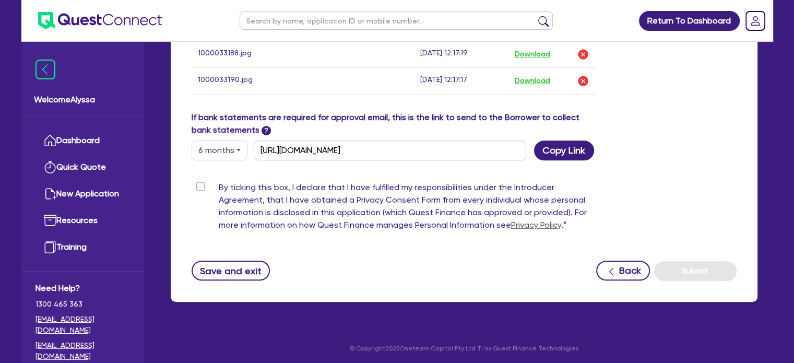
click at [219, 183] on label "By ticking this box, I declare that I have fulfilled my responsibilities under …" at bounding box center [408, 208] width 378 height 54
click at [200, 183] on input "By ticking this box, I declare that I have fulfilled my responsibilities under …" at bounding box center [196, 186] width 8 height 10
checkbox input "true"
click at [674, 266] on button "Submit" at bounding box center [695, 271] width 82 height 20
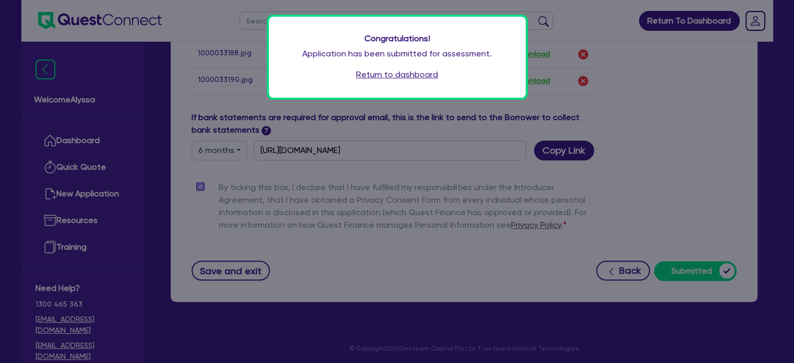
click at [388, 75] on link "Return to dashboard" at bounding box center [397, 74] width 82 height 13
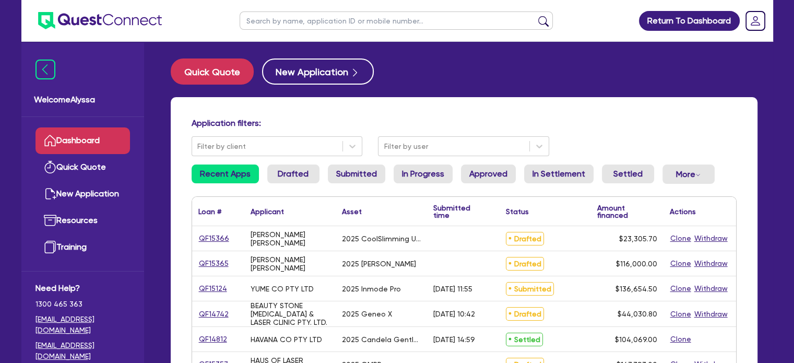
click at [296, 21] on input "text" at bounding box center [396, 20] width 313 height 18
type input "[PERSON_NAME]"
click at [535, 16] on button "submit" at bounding box center [543, 23] width 17 height 15
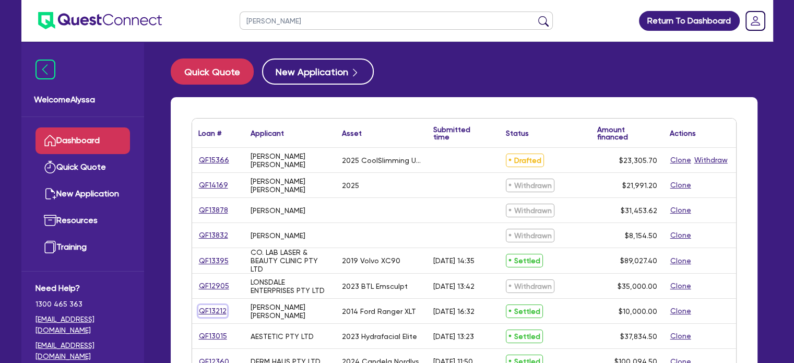
click at [209, 312] on link "QF13212" at bounding box center [212, 311] width 29 height 12
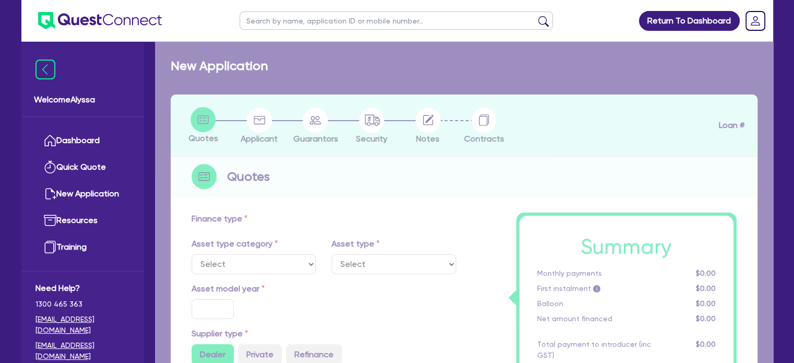
select select "CARS_AND_LIGHT_TRUCKS"
type input "2014"
radio input "false"
radio input "true"
type input "13,000"
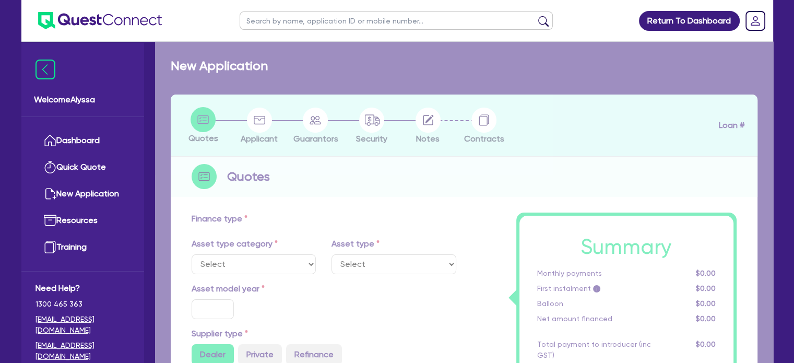
type input "3,000"
type input "15"
type input "1,500"
radio input "true"
type input "17.95"
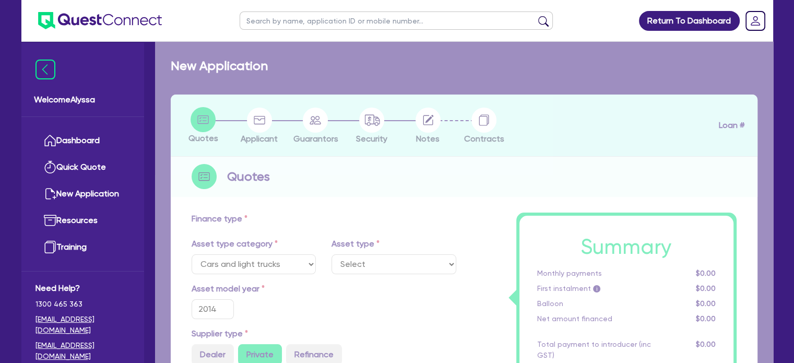
select select "PASSENGER_VEHICLES"
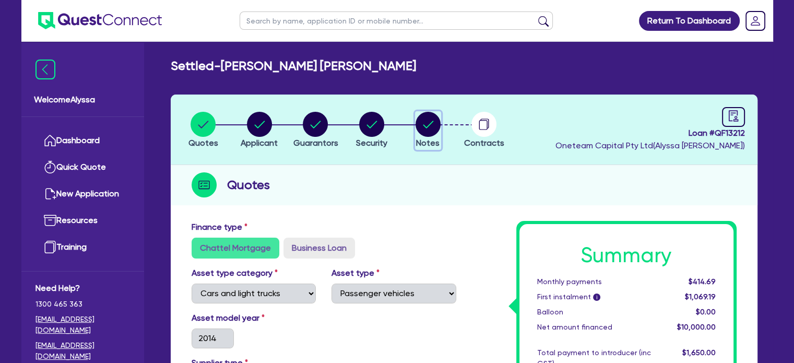
click at [436, 122] on circle "button" at bounding box center [427, 124] width 25 height 25
select select "Quest Finance - Own Book"
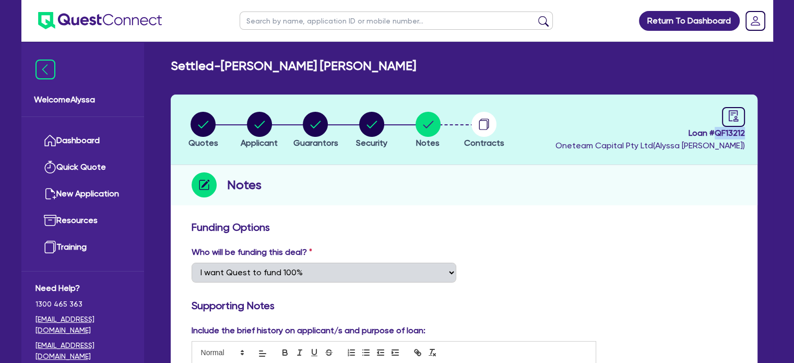
drag, startPoint x: 744, startPoint y: 132, endPoint x: 714, endPoint y: 133, distance: 30.3
click at [714, 133] on header "Quotes Applicant Guarantors Security Notes Contracts Loan # QF13212 Oneteam Cap…" at bounding box center [464, 129] width 587 height 70
copy span "QF13212"
